Goal: Transaction & Acquisition: Book appointment/travel/reservation

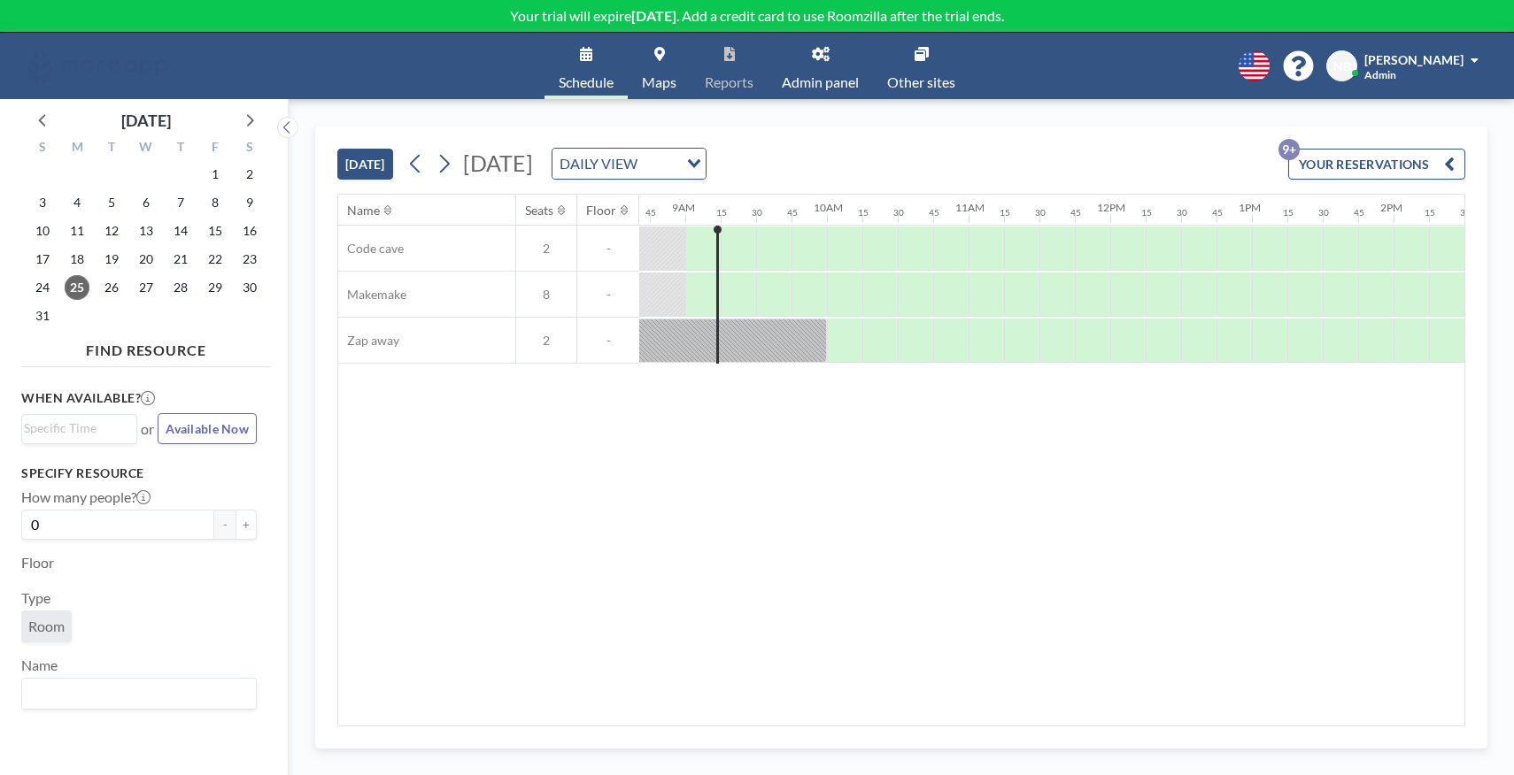
scroll to position [0, 1239]
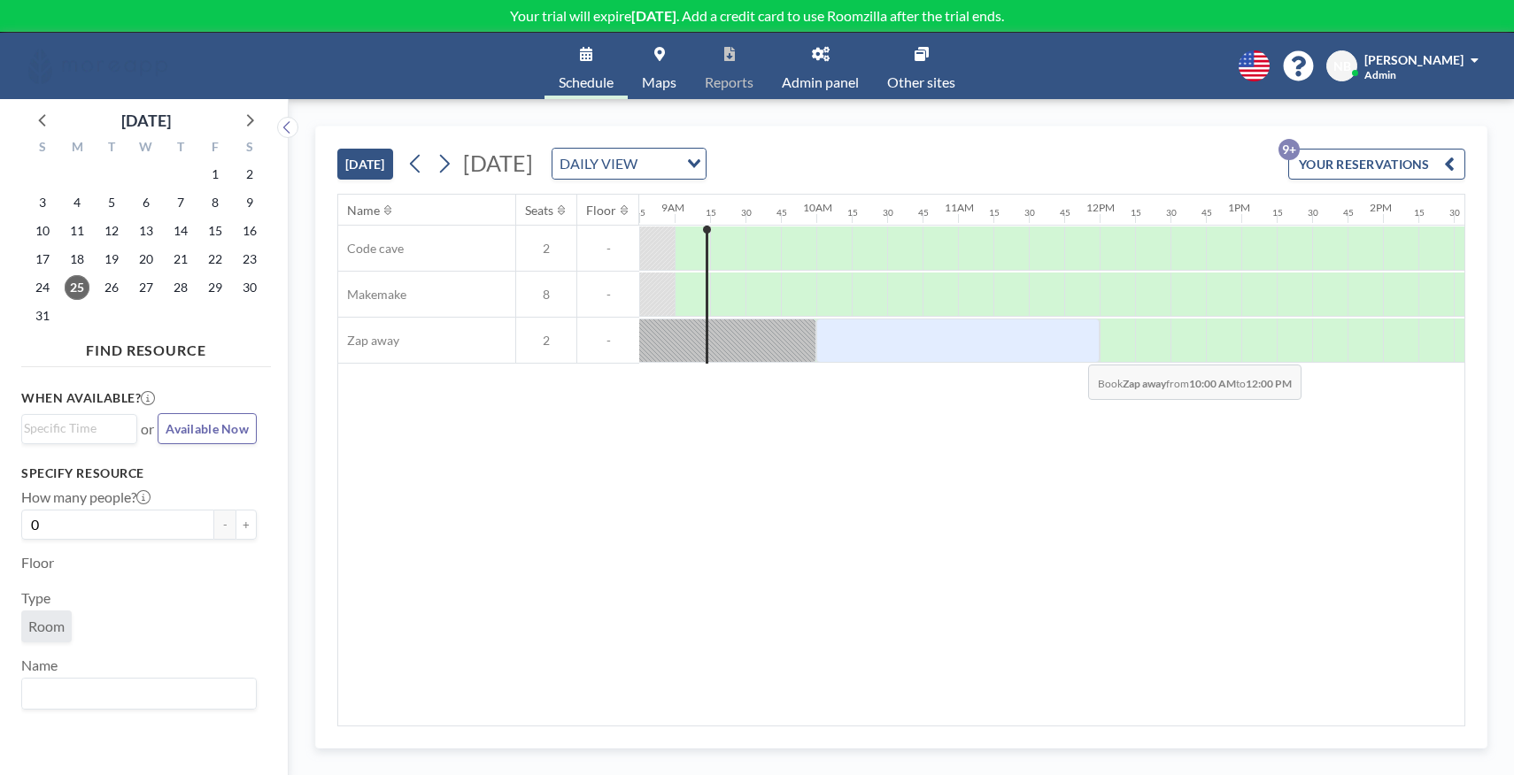
drag, startPoint x: 834, startPoint y: 346, endPoint x: 1074, endPoint y: 351, distance: 239.9
click at [1074, 351] on div at bounding box center [957, 341] width 283 height 44
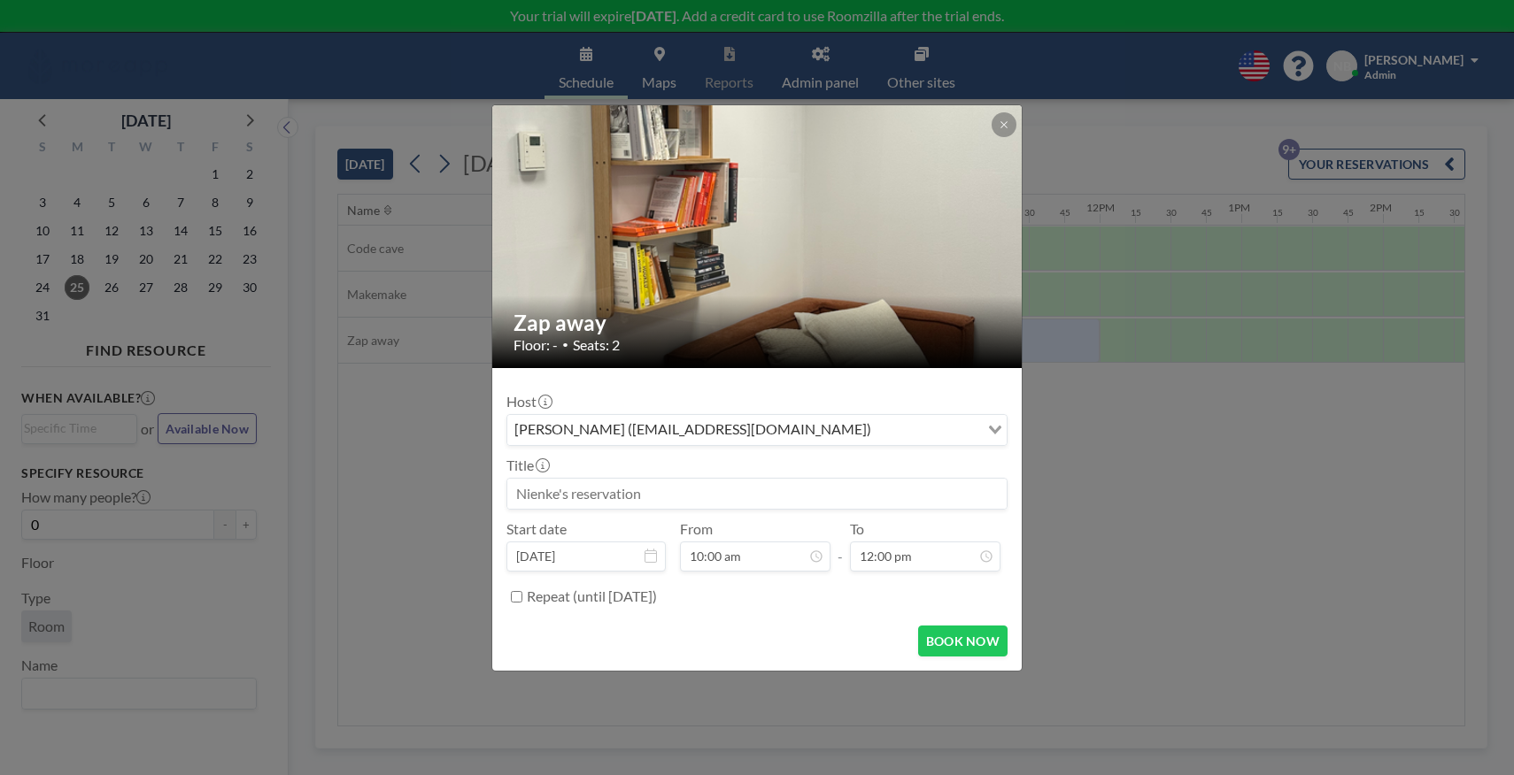
click at [741, 499] on input at bounding box center [756, 494] width 499 height 30
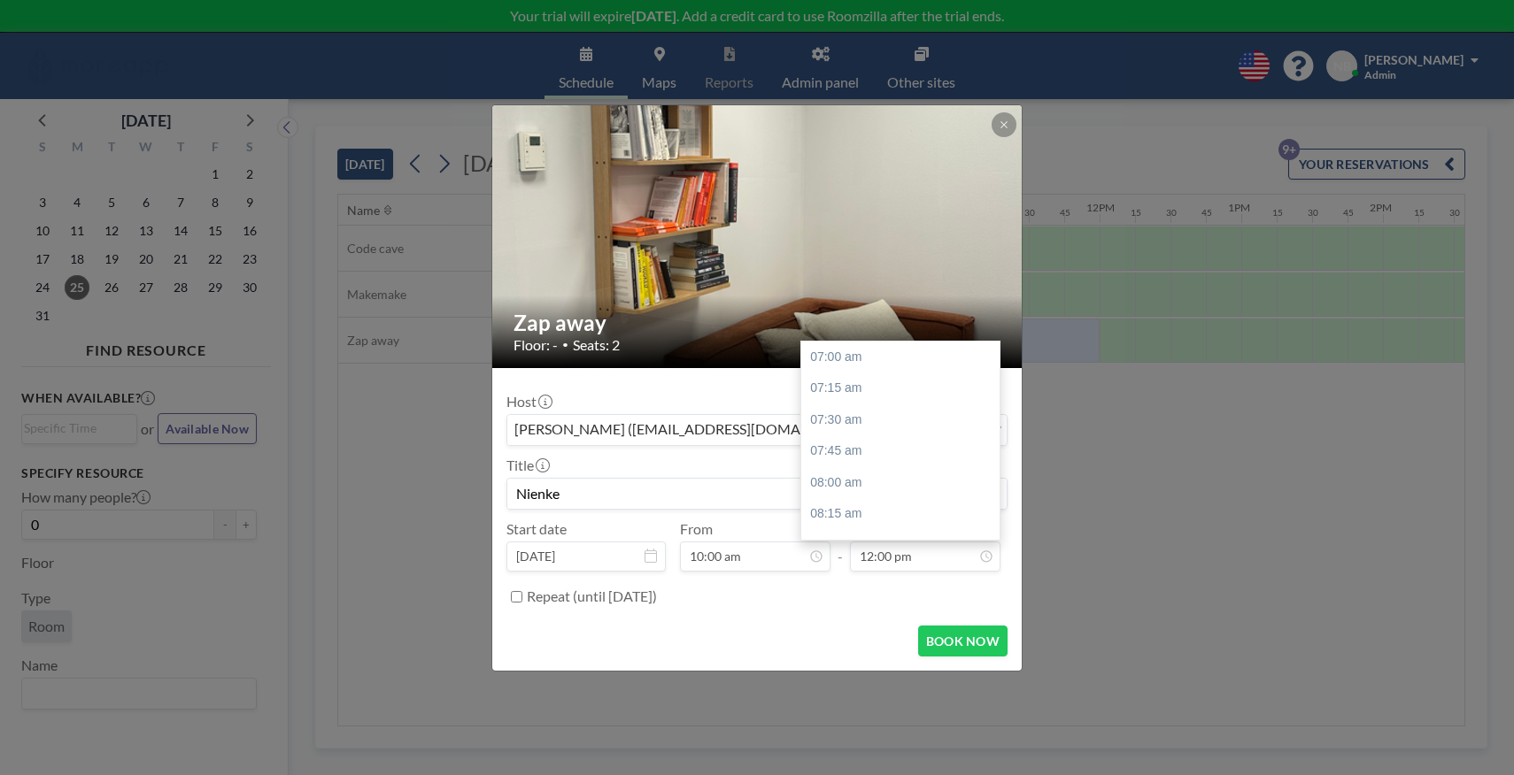
scroll to position [630, 0]
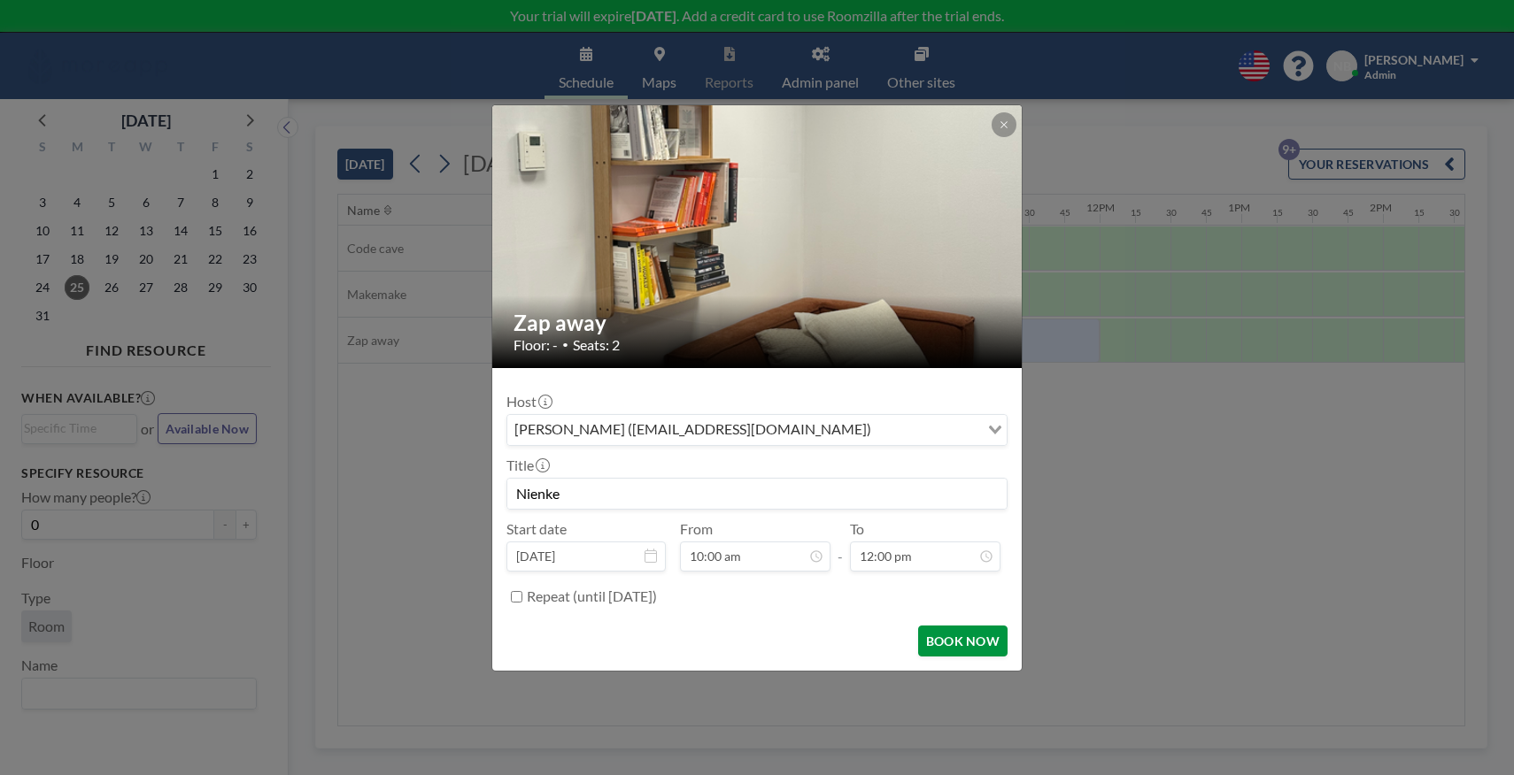
type input "Nienke"
click at [965, 634] on button "BOOK NOW" at bounding box center [962, 641] width 89 height 31
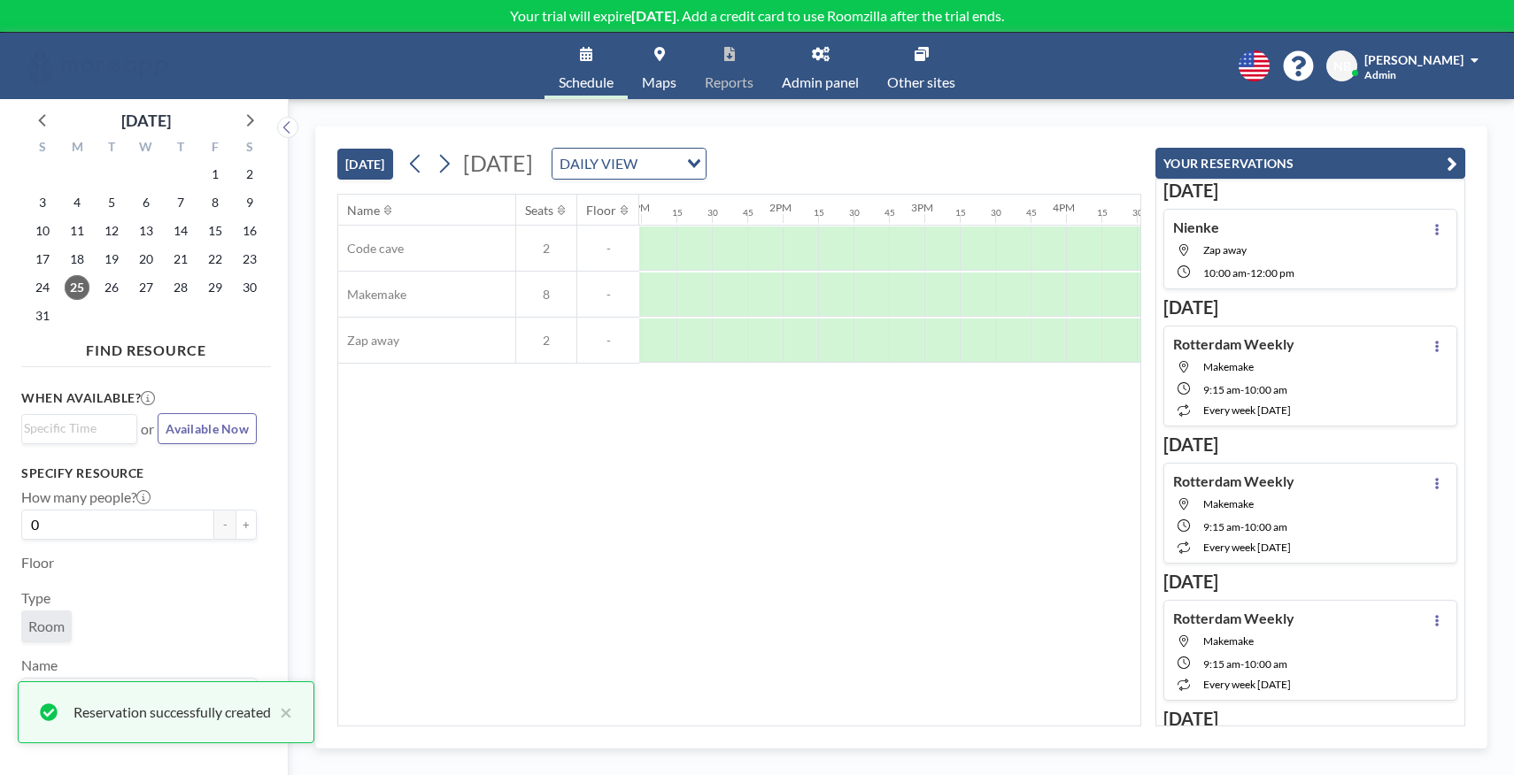
scroll to position [0, 1579]
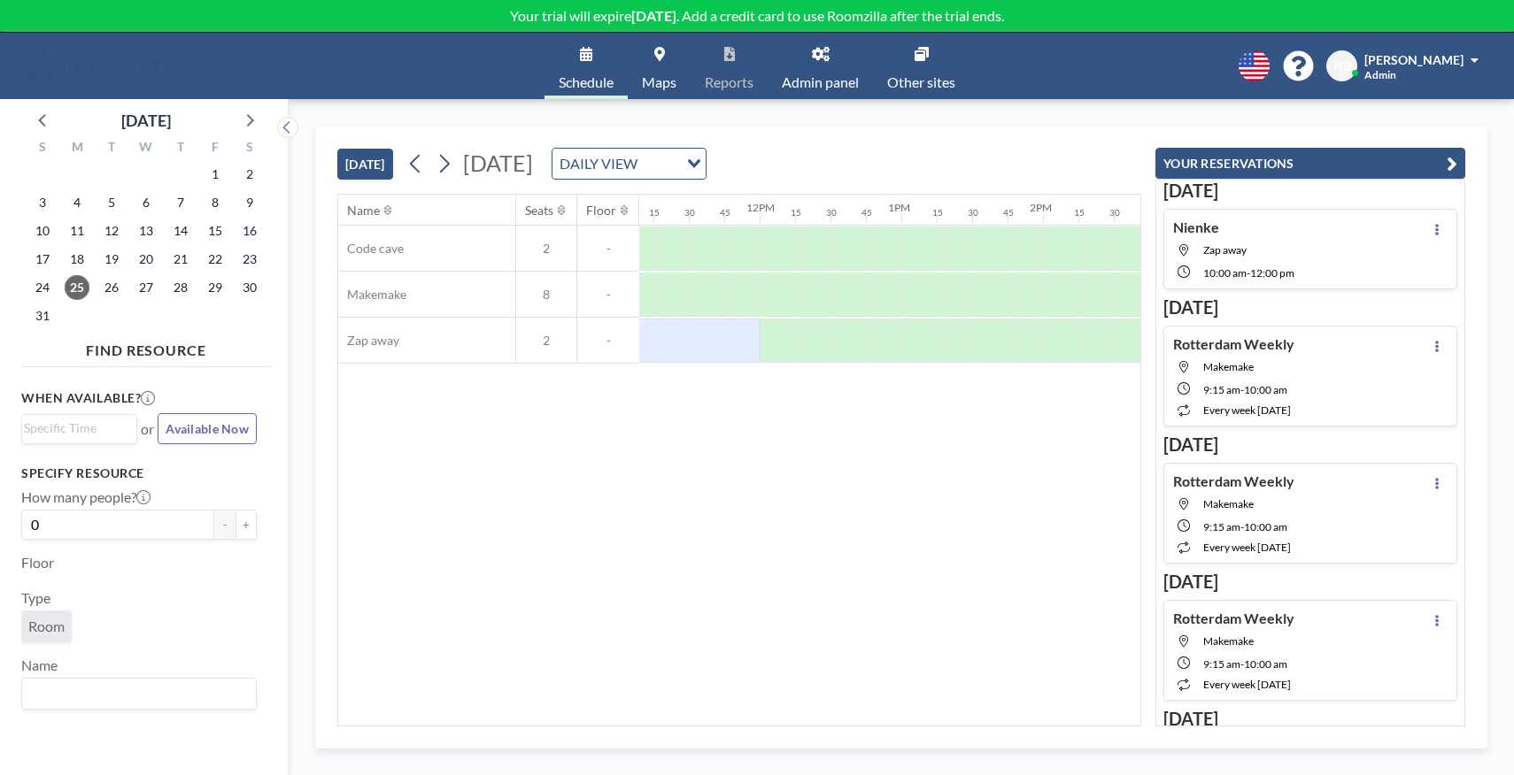
click at [833, 51] on link "Admin panel" at bounding box center [819, 66] width 105 height 66
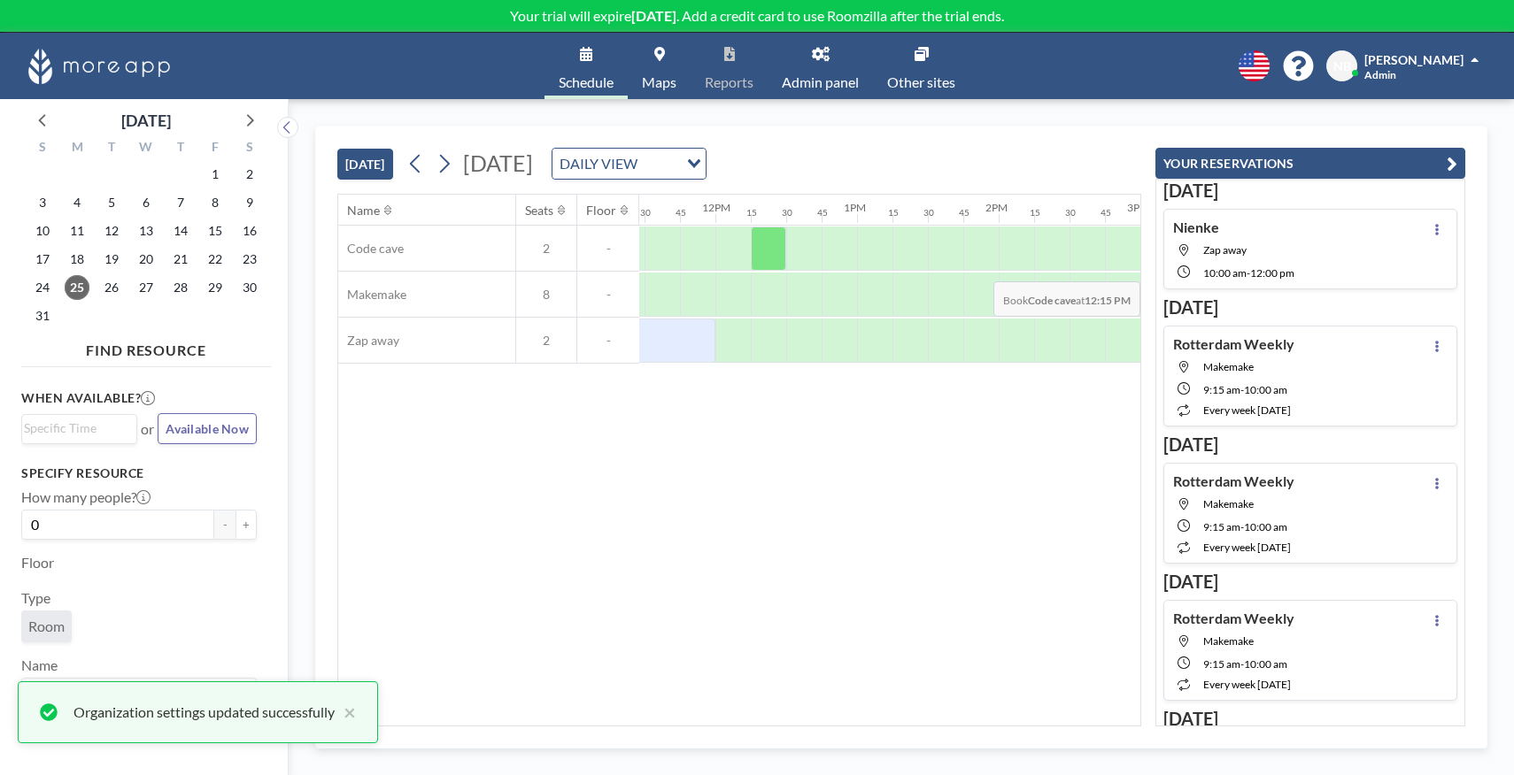
scroll to position [0, 1771]
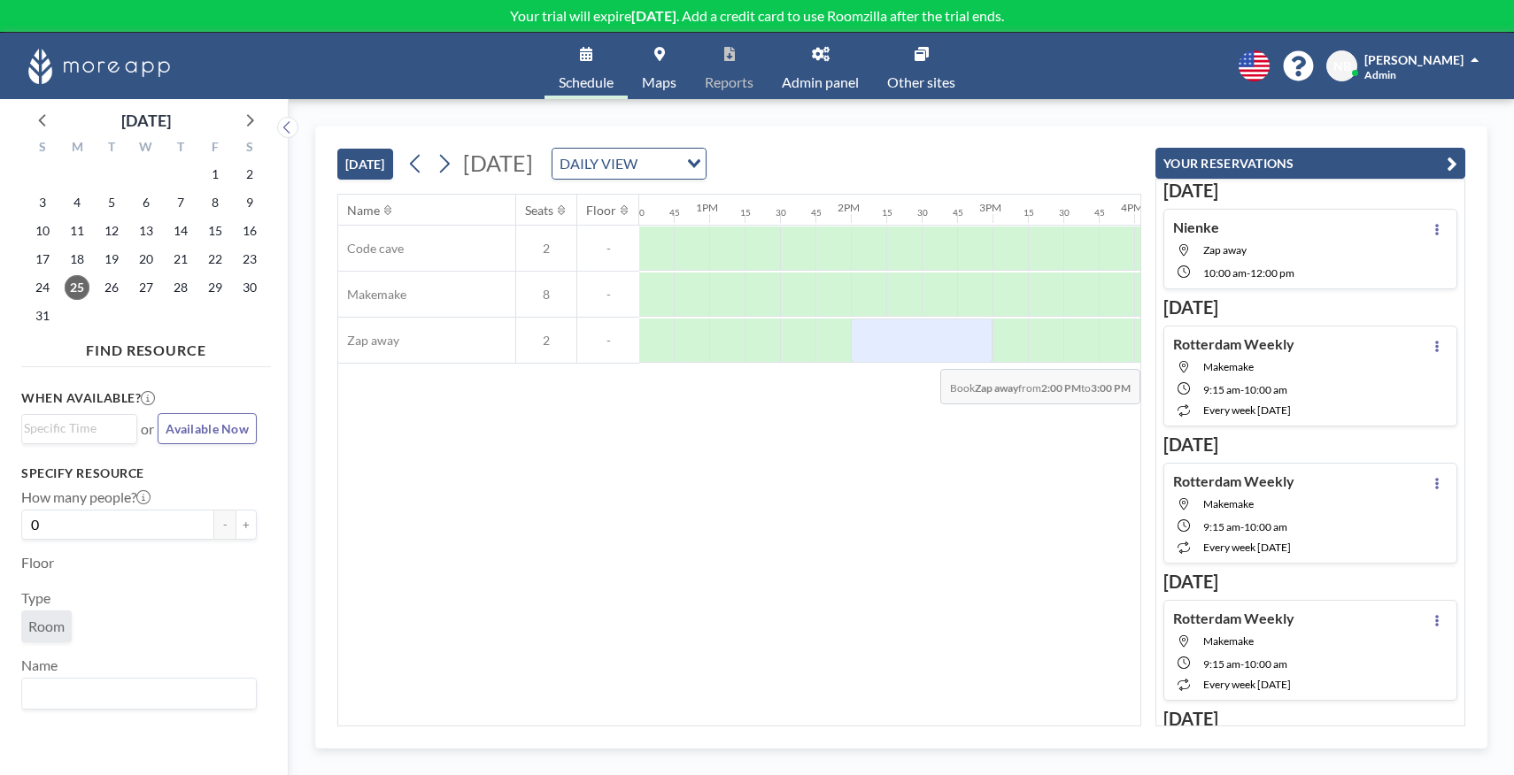
drag, startPoint x: 867, startPoint y: 339, endPoint x: 991, endPoint y: 356, distance: 125.1
click at [991, 356] on div at bounding box center [922, 341] width 142 height 44
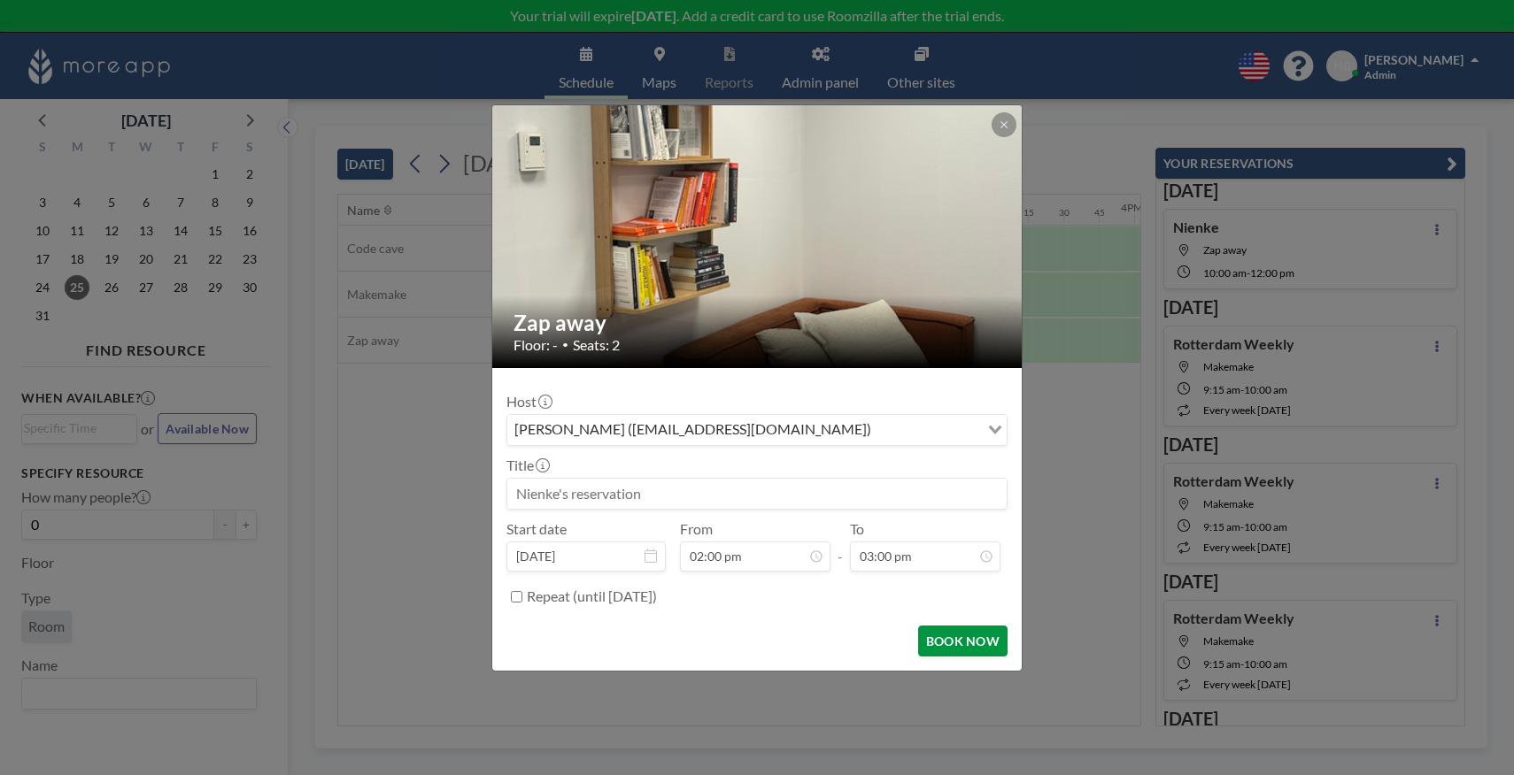
scroll to position [1008, 0]
click at [976, 643] on button "BOOK NOW" at bounding box center [962, 641] width 89 height 31
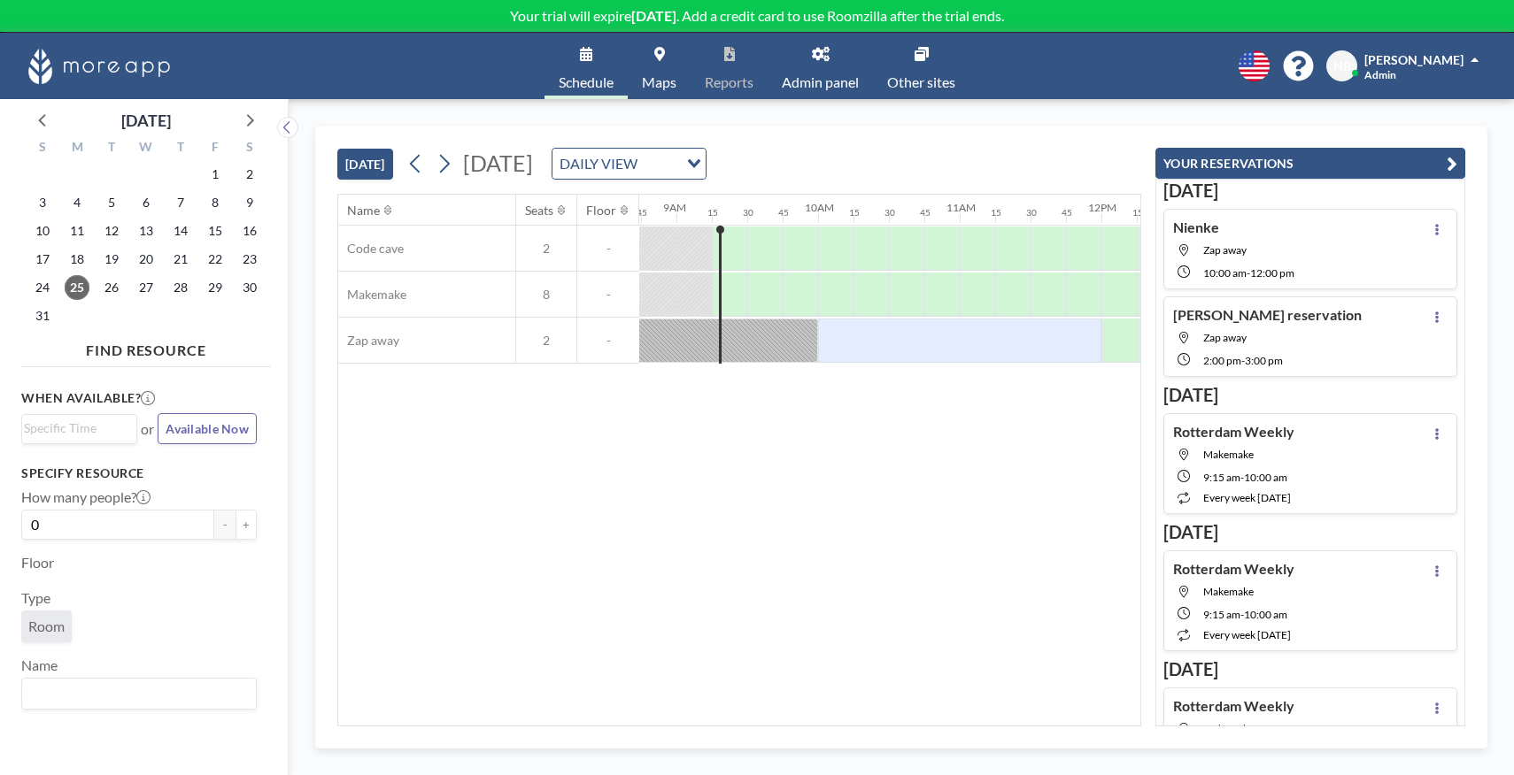
scroll to position [0, 1145]
